Goal: Information Seeking & Learning: Learn about a topic

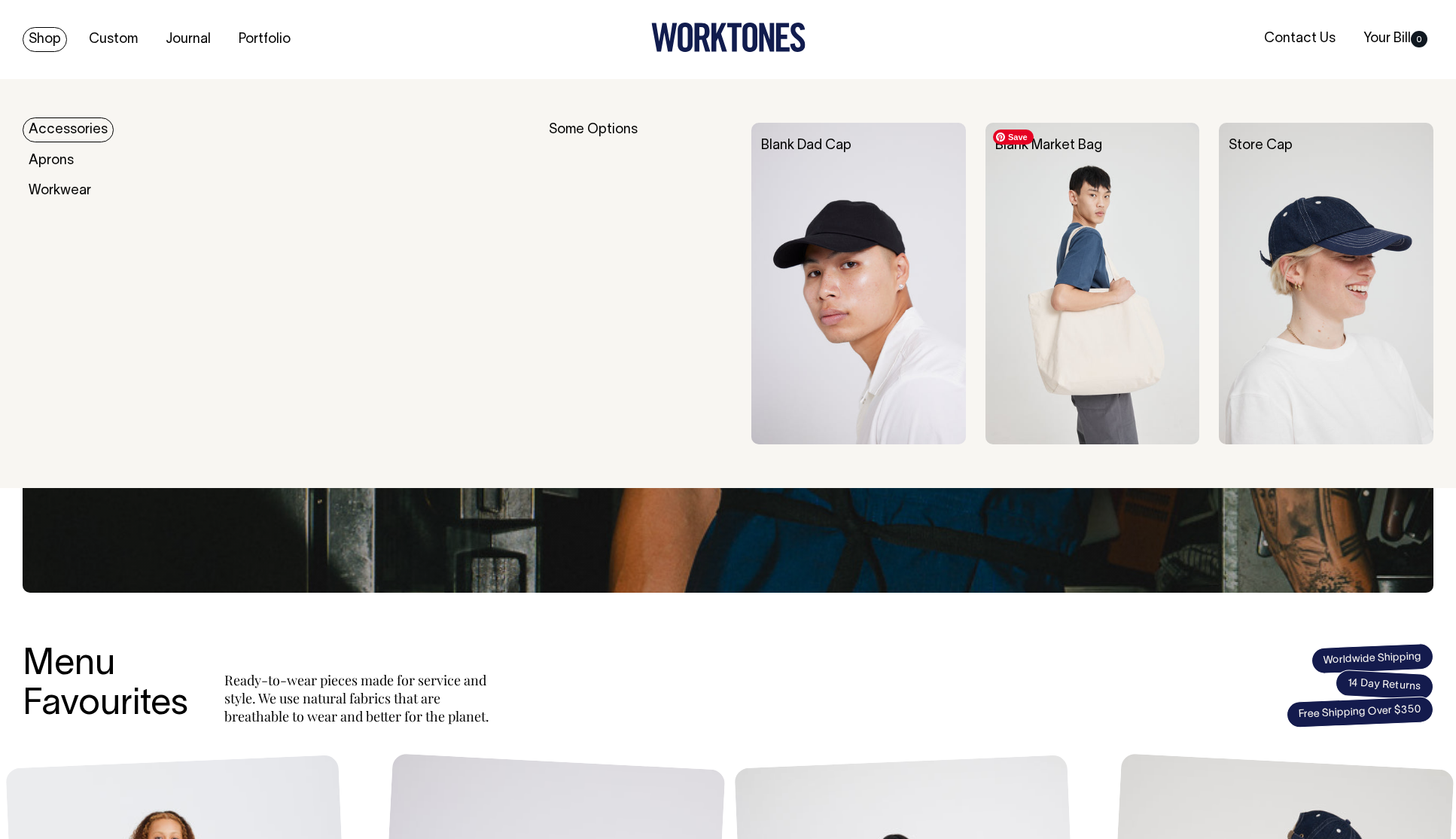
click at [1146, 263] on img at bounding box center [1092, 284] width 214 height 322
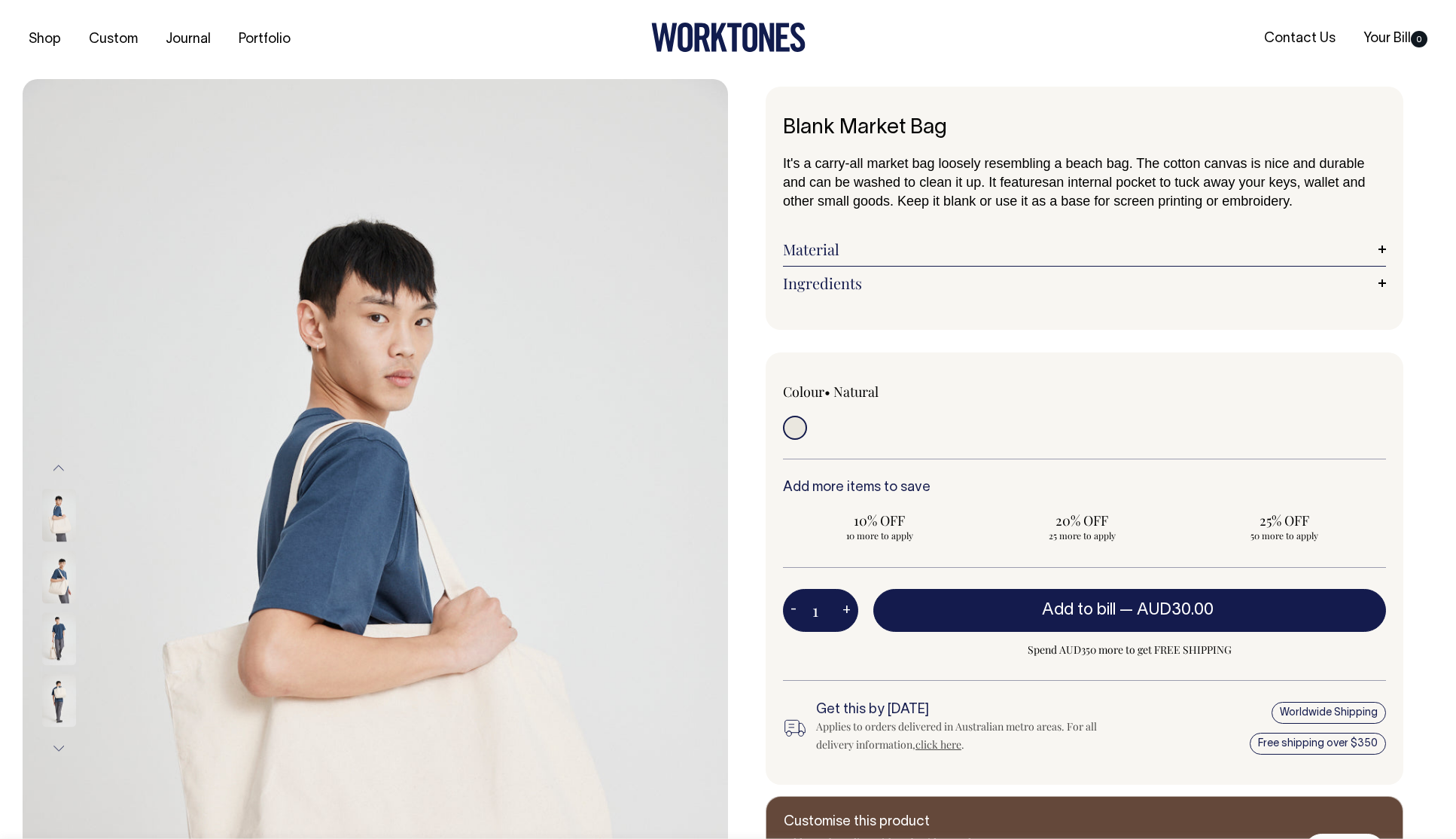
drag, startPoint x: 1256, startPoint y: 205, endPoint x: 776, endPoint y: 166, distance: 481.6
click at [776, 166] on div "Blank Market Bag It's a carry-all market bag loosely resembling a beach bag. Th…" at bounding box center [1084, 208] width 637 height 244
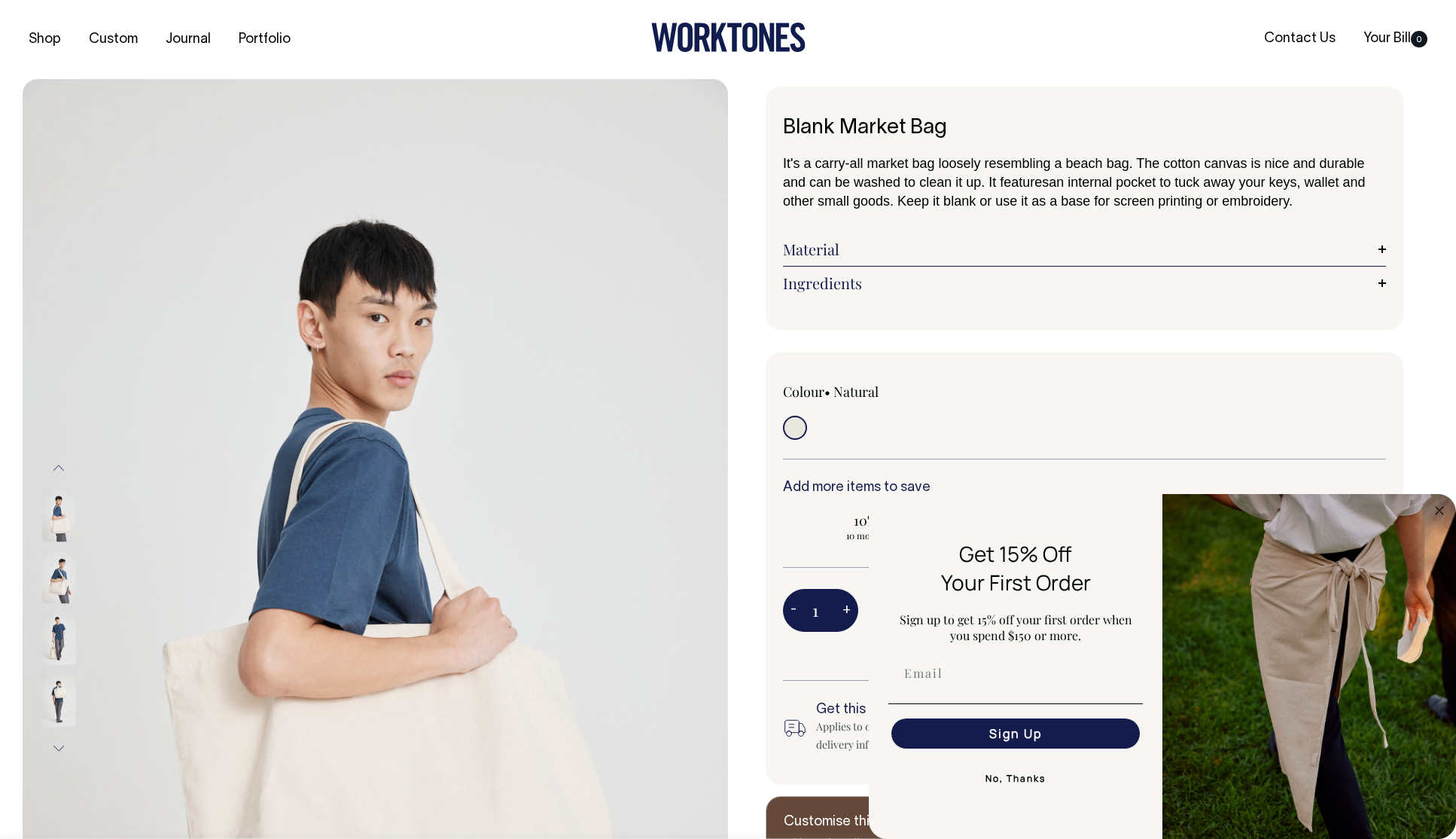
copy p "It's a carry-all market bag loosely resembling a beach bag. The cotton canvas i…"
click at [1380, 251] on link "Material" at bounding box center [1084, 249] width 603 height 18
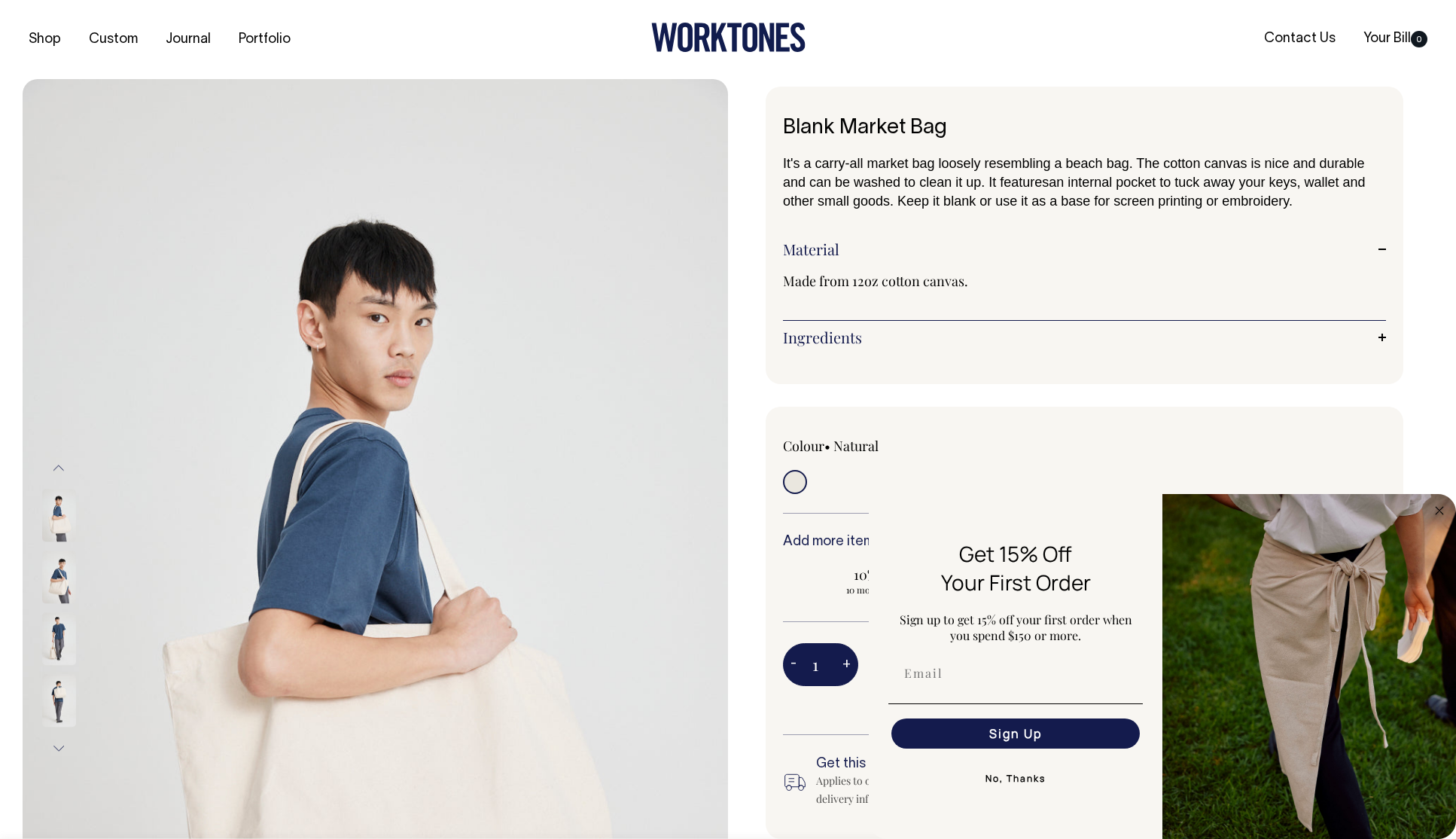
drag, startPoint x: 961, startPoint y: 284, endPoint x: 877, endPoint y: 305, distance: 86.6
click at [780, 283] on div "Blank Market Bag It's a carry-all market bag loosely resembling a beach bag. Th…" at bounding box center [1084, 236] width 637 height 298
copy span "Made from 12oz cotton canvas."
drag, startPoint x: 1384, startPoint y: 337, endPoint x: 1332, endPoint y: 361, distance: 57.3
click at [1383, 337] on link "Ingredients" at bounding box center [1084, 337] width 603 height 18
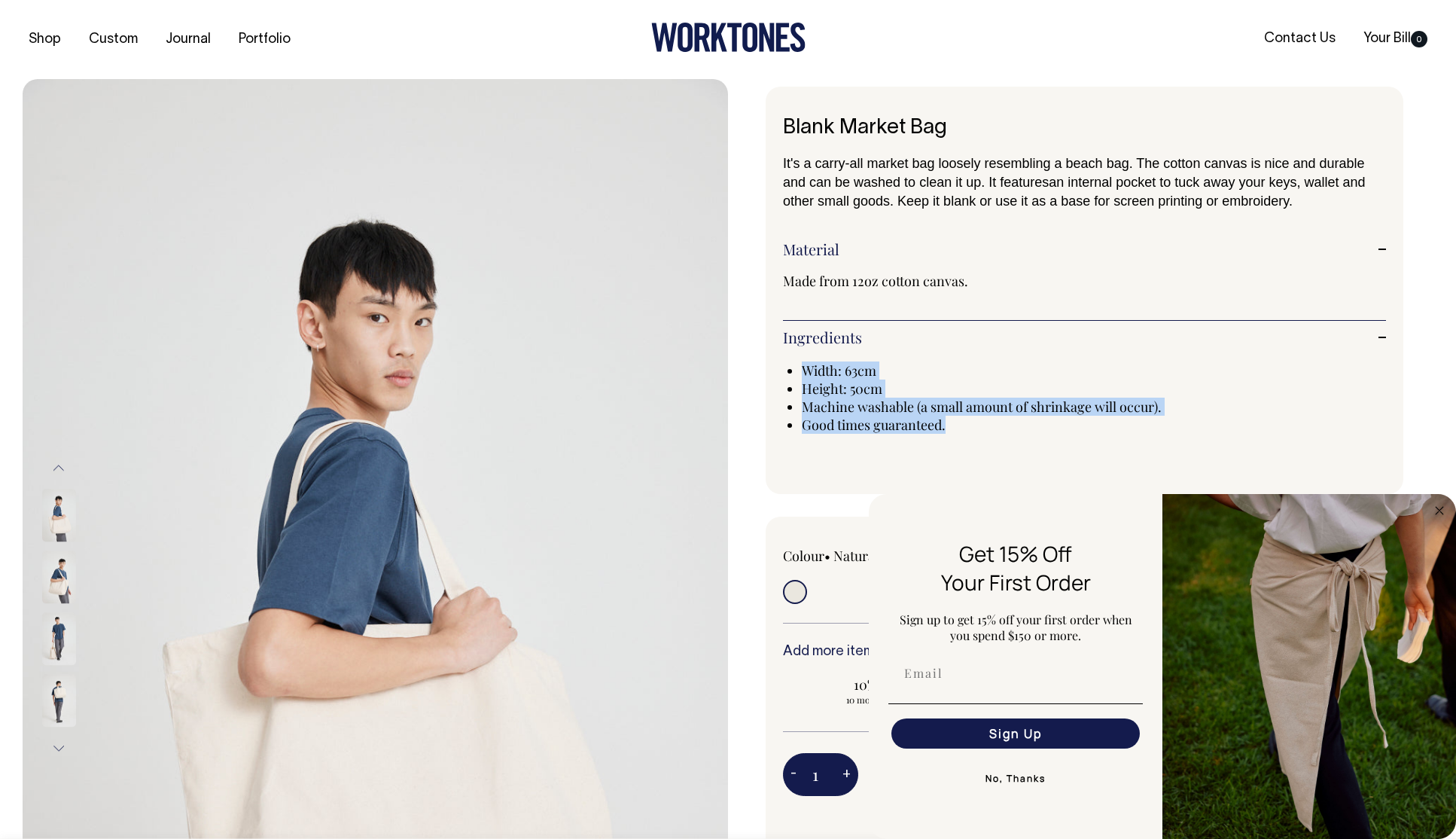
drag, startPoint x: 976, startPoint y: 430, endPoint x: 1005, endPoint y: 404, distance: 38.9
click at [755, 377] on div "Blank Market Bag It's a carry-all market bag loosely resembling a beach bag. Th…" at bounding box center [1081, 579] width 705 height 984
copy ul "Width: 63cm Height: 50cm Machine washable (a small amount of shrinkage will occ…"
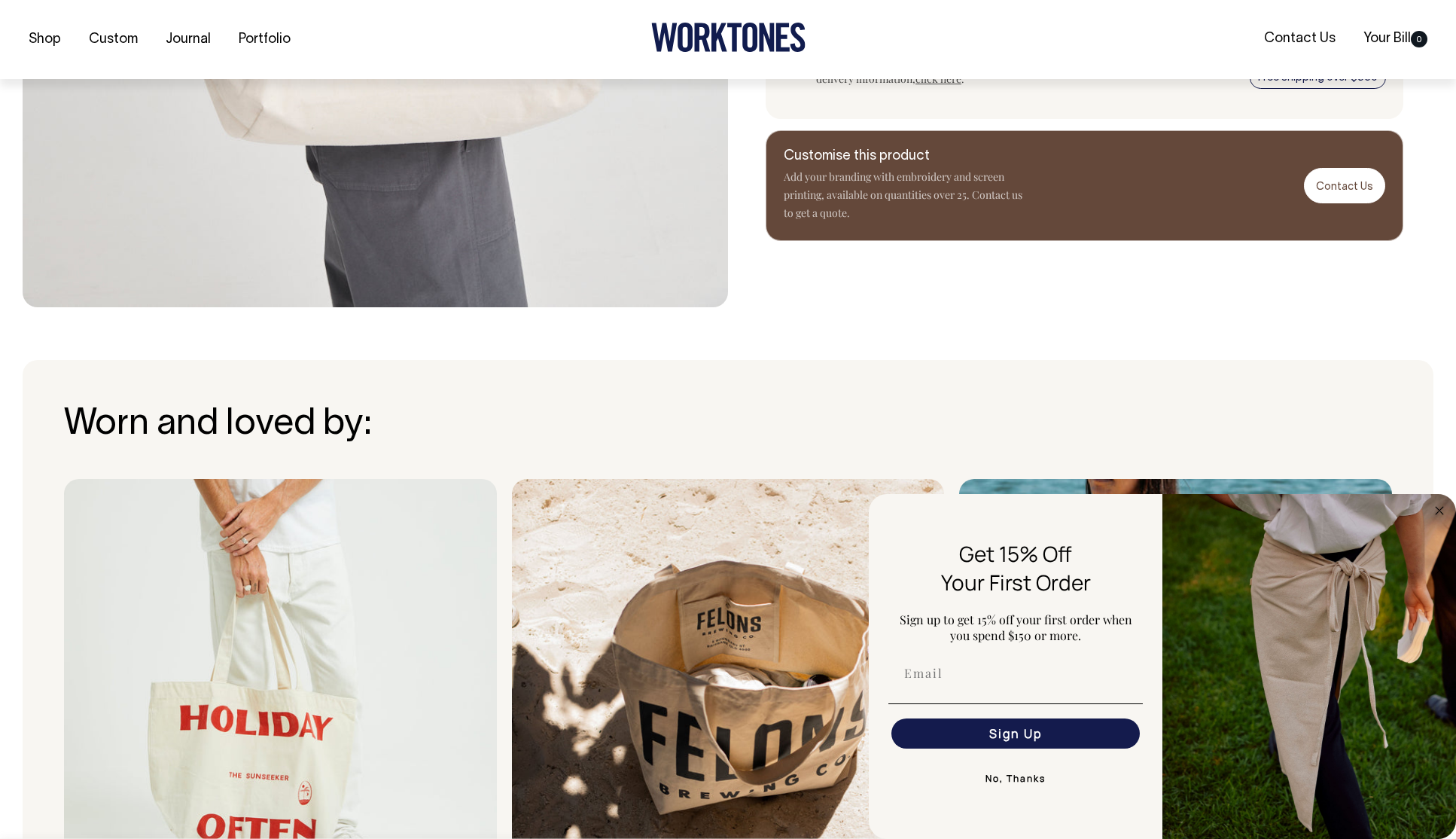
scroll to position [831, 0]
click at [1013, 782] on button "No, Thanks" at bounding box center [1016, 779] width 255 height 30
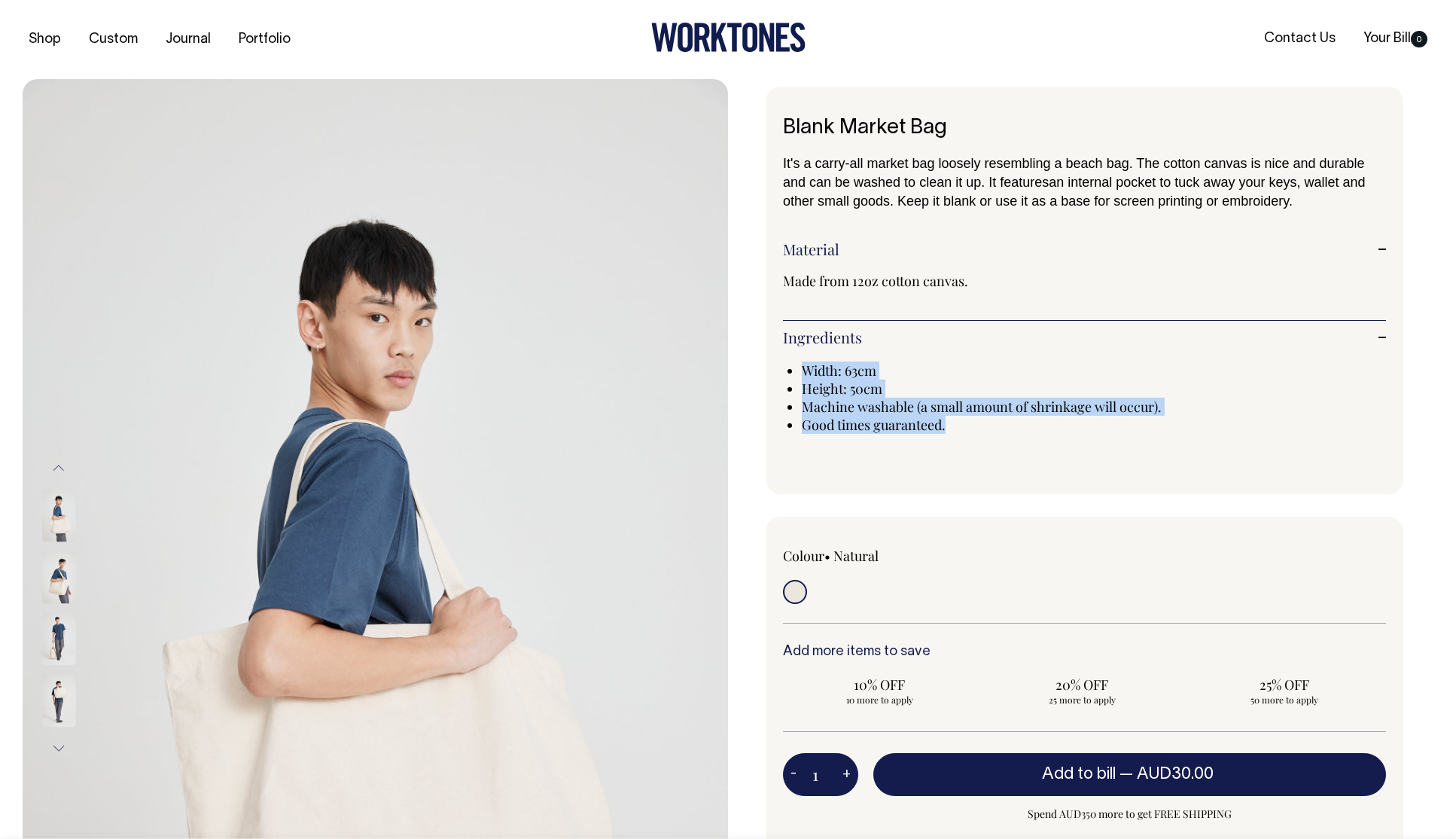
scroll to position [0, 0]
